Goal: Task Accomplishment & Management: Manage account settings

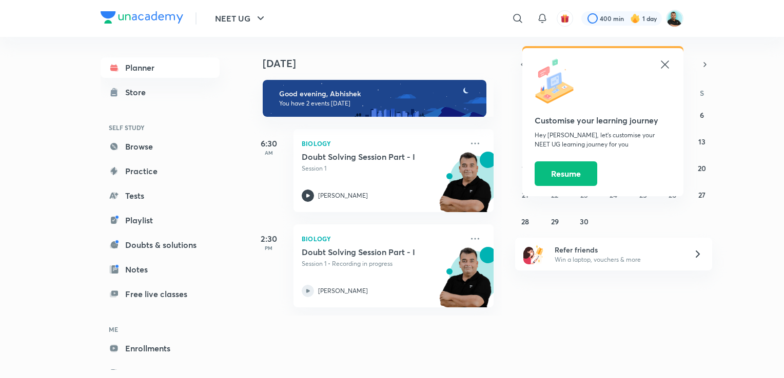
click at [661, 65] on icon at bounding box center [665, 64] width 12 height 12
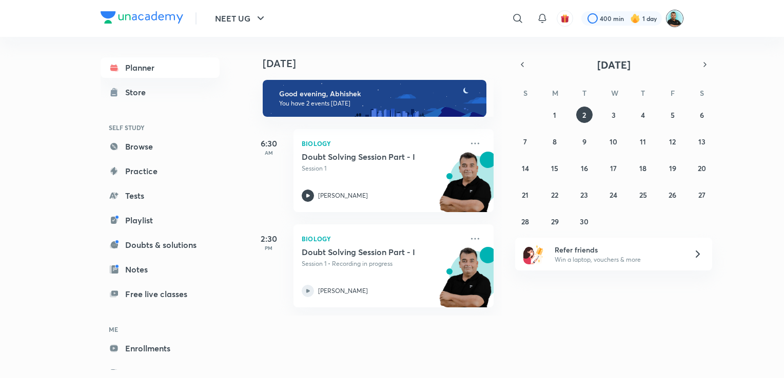
click at [675, 17] on img at bounding box center [674, 18] width 17 height 17
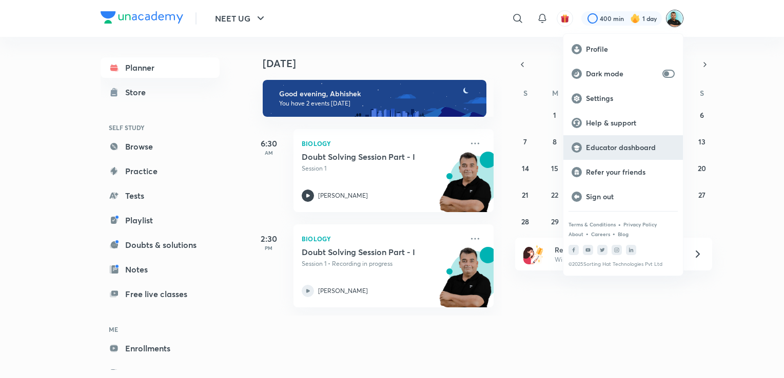
click at [615, 147] on p "Educator dashboard" at bounding box center [630, 147] width 89 height 9
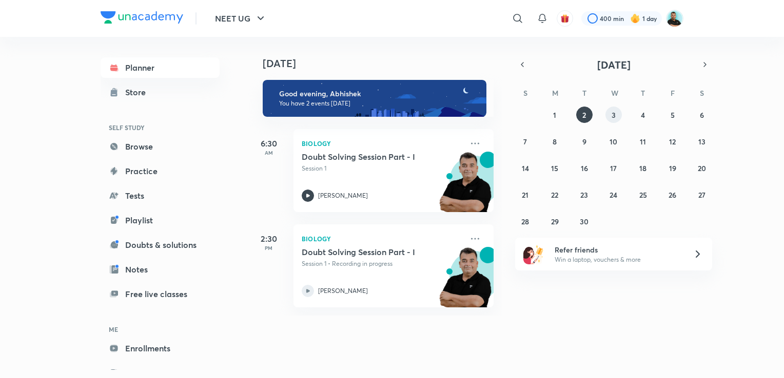
click at [611, 114] on abbr "3" at bounding box center [613, 115] width 4 height 10
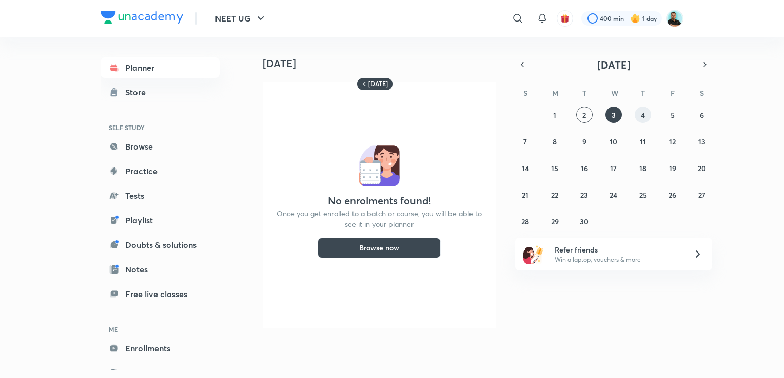
click at [641, 114] on abbr "4" at bounding box center [643, 115] width 4 height 10
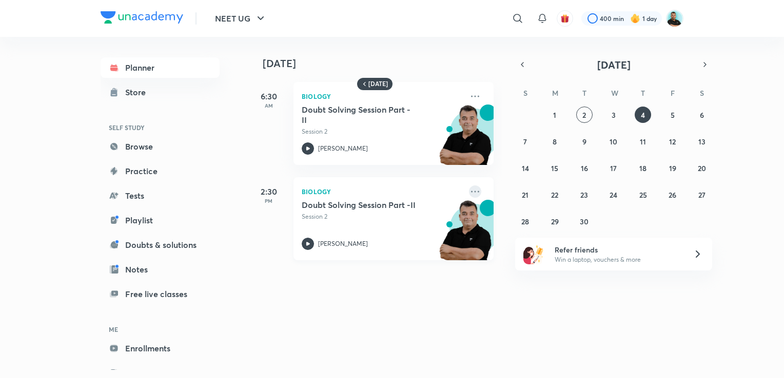
click at [469, 194] on icon at bounding box center [475, 192] width 12 height 12
click at [681, 19] on img at bounding box center [674, 18] width 17 height 17
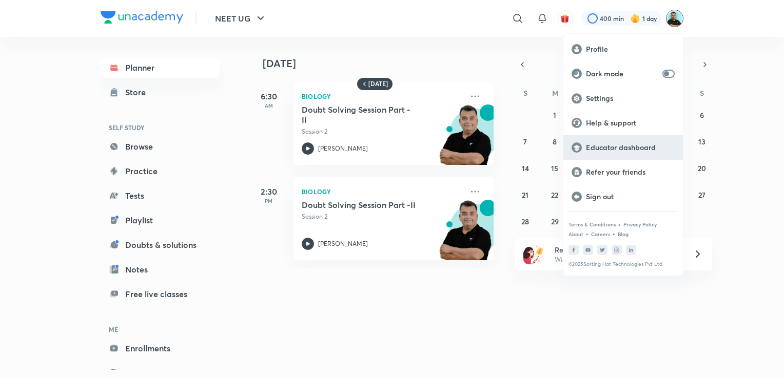
click at [624, 149] on p "Educator dashboard" at bounding box center [630, 147] width 89 height 9
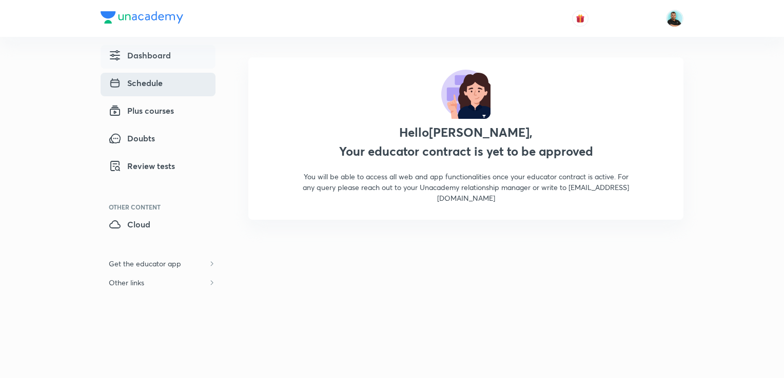
click at [148, 81] on span "Schedule" at bounding box center [136, 83] width 54 height 12
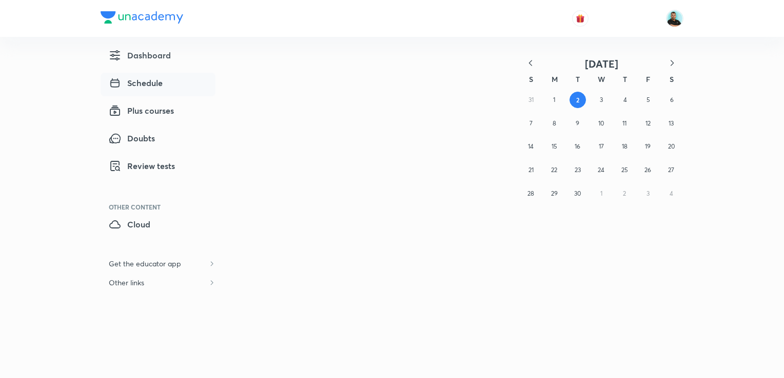
click at [148, 81] on span "Schedule" at bounding box center [136, 83] width 54 height 12
click at [142, 85] on span "Schedule" at bounding box center [136, 83] width 54 height 12
click at [150, 83] on span "Schedule" at bounding box center [136, 83] width 54 height 12
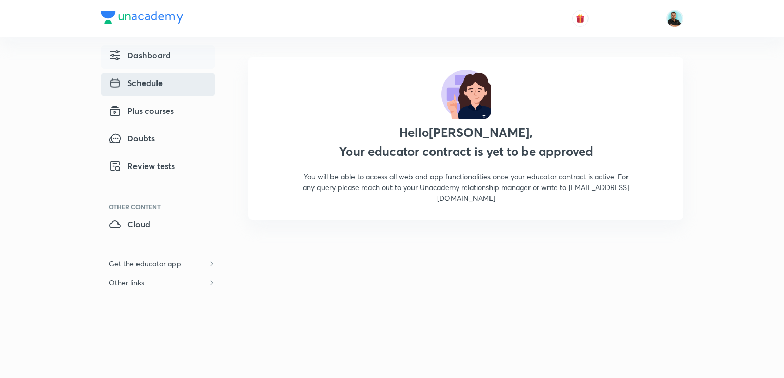
click at [145, 81] on span "Schedule" at bounding box center [136, 83] width 54 height 12
